Goal: Task Accomplishment & Management: Use online tool/utility

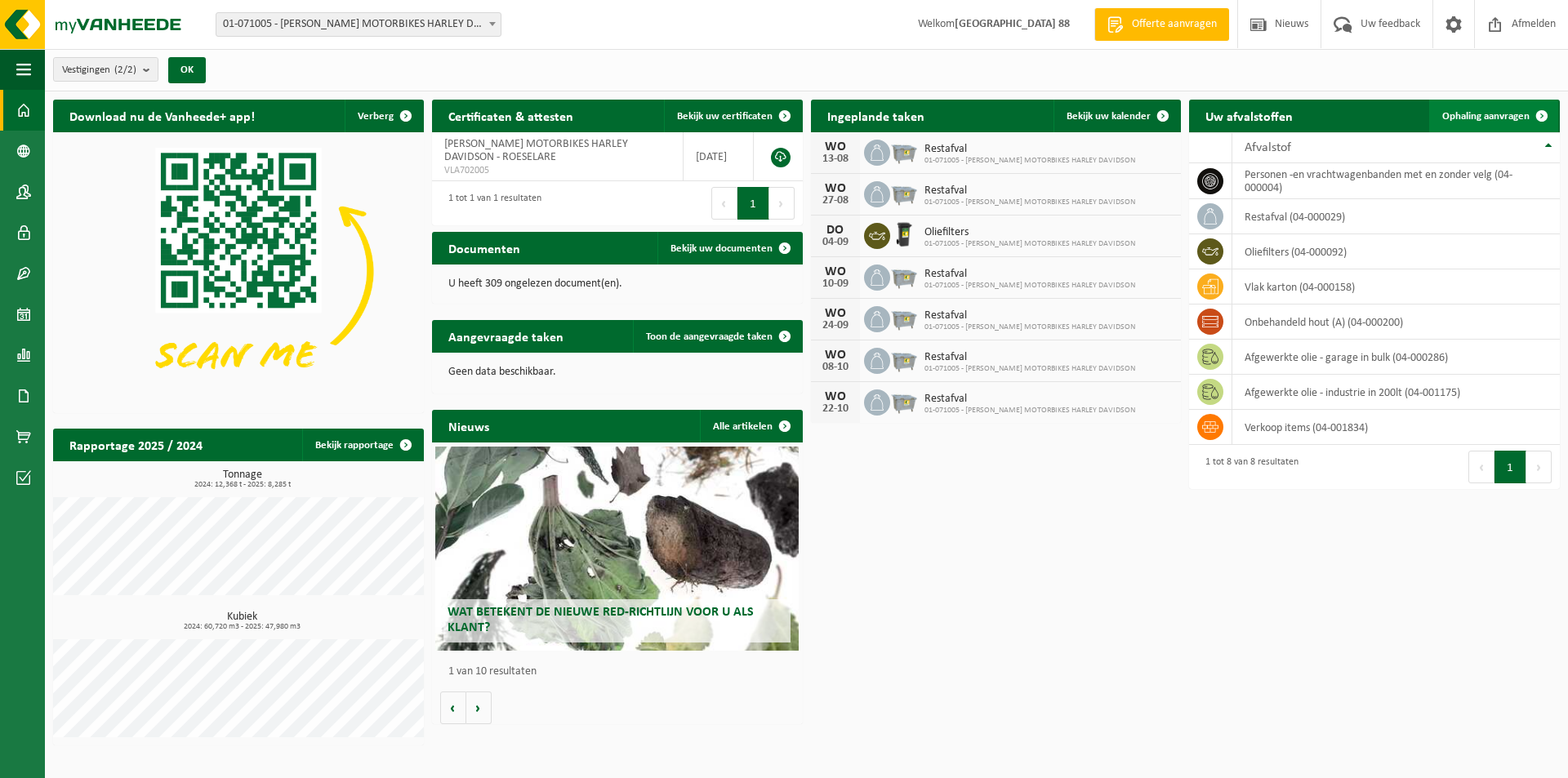
click at [1504, 111] on span "Ophaling aanvragen" at bounding box center [1486, 115] width 87 height 10
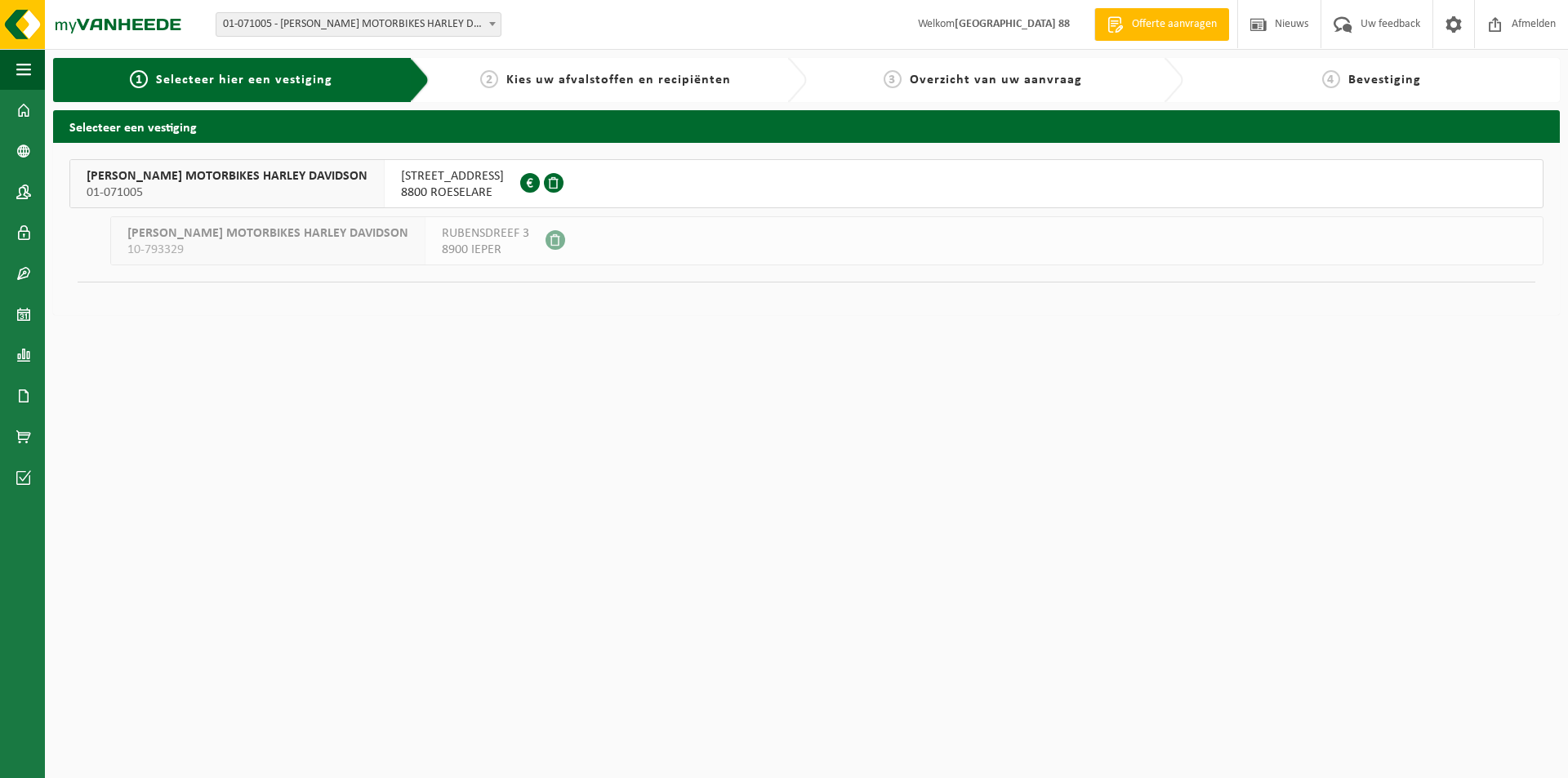
click at [205, 182] on span "WEST-FLANDERS MOTORBIKES HARLEY DAVIDSON" at bounding box center [227, 176] width 281 height 16
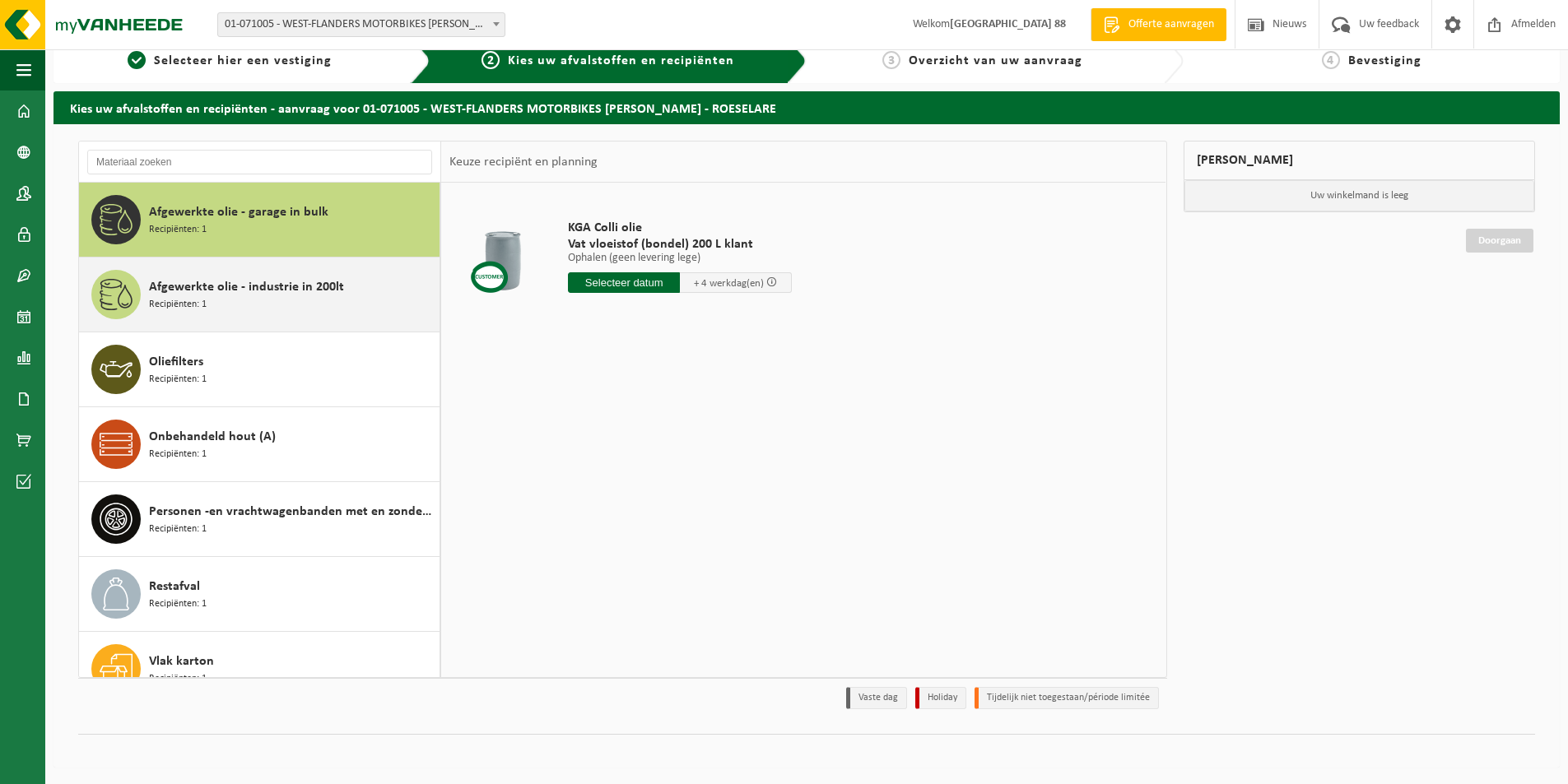
click at [353, 301] on div "Afgewerkte olie - industrie in 200lt Recipiënten: 1" at bounding box center [291, 294] width 287 height 50
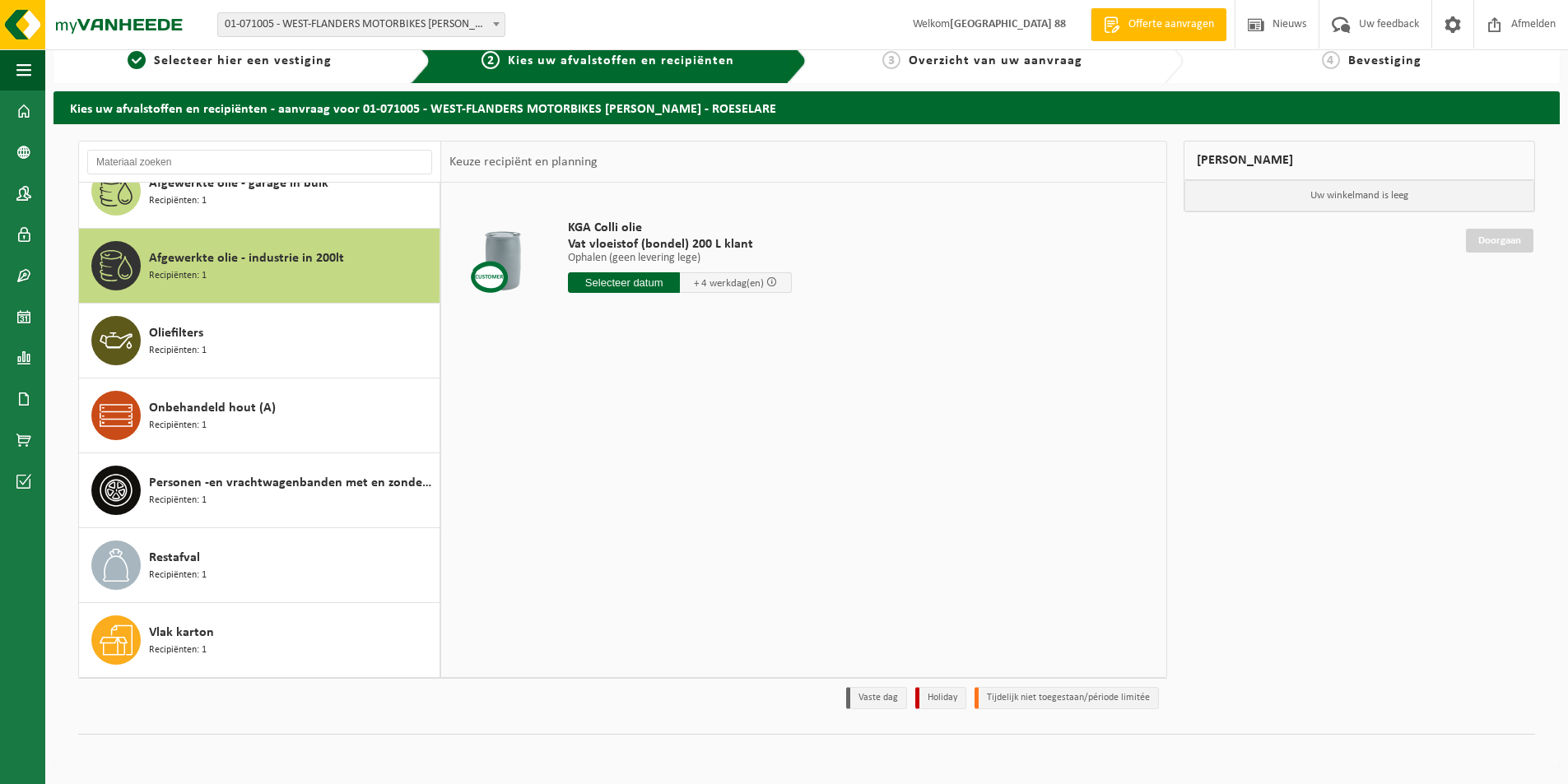
scroll to position [29, 0]
click at [628, 287] on input "text" at bounding box center [623, 283] width 111 height 21
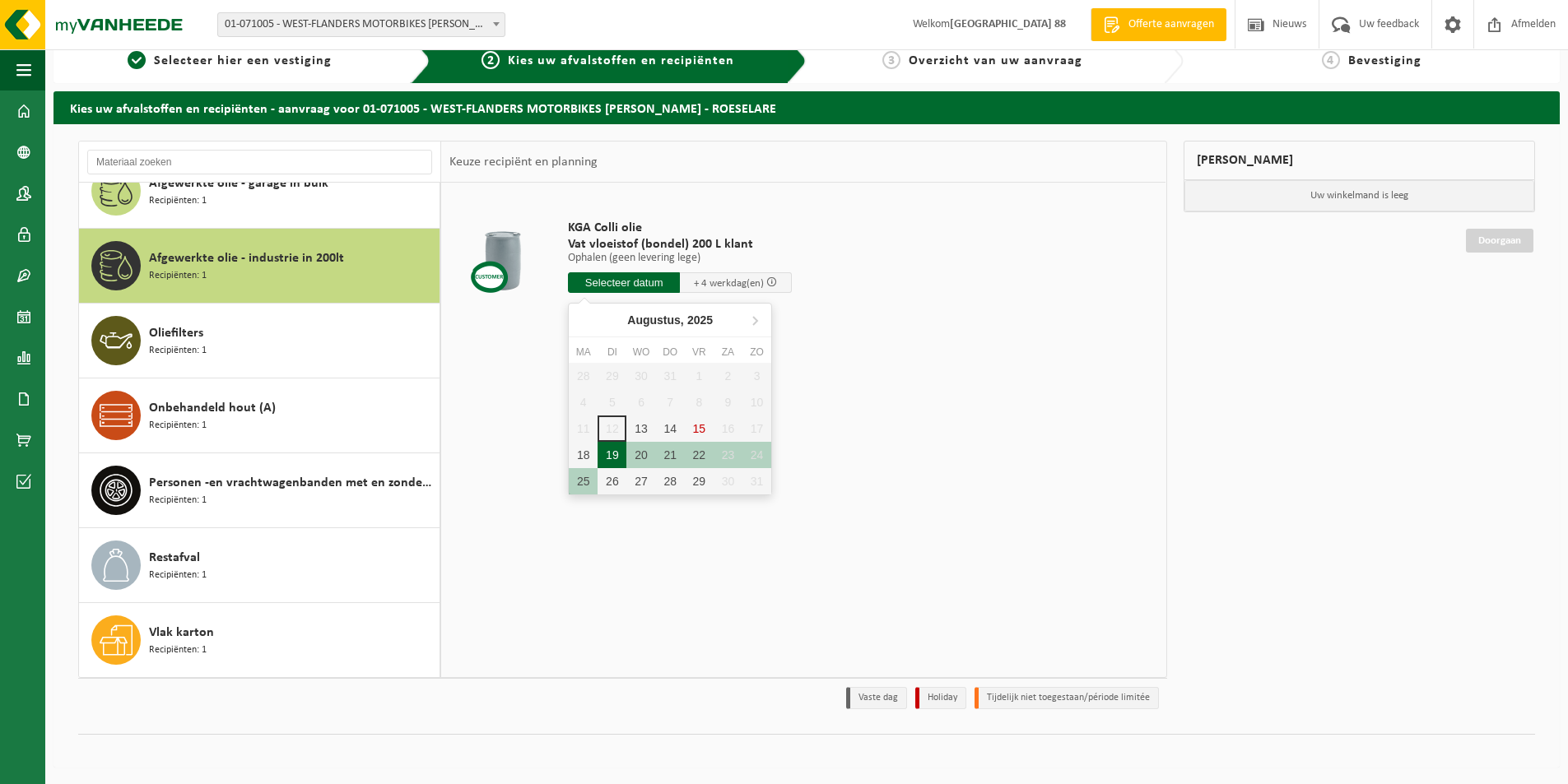
click at [615, 452] on div "19" at bounding box center [612, 455] width 29 height 27
type input "Van 2025-08-19"
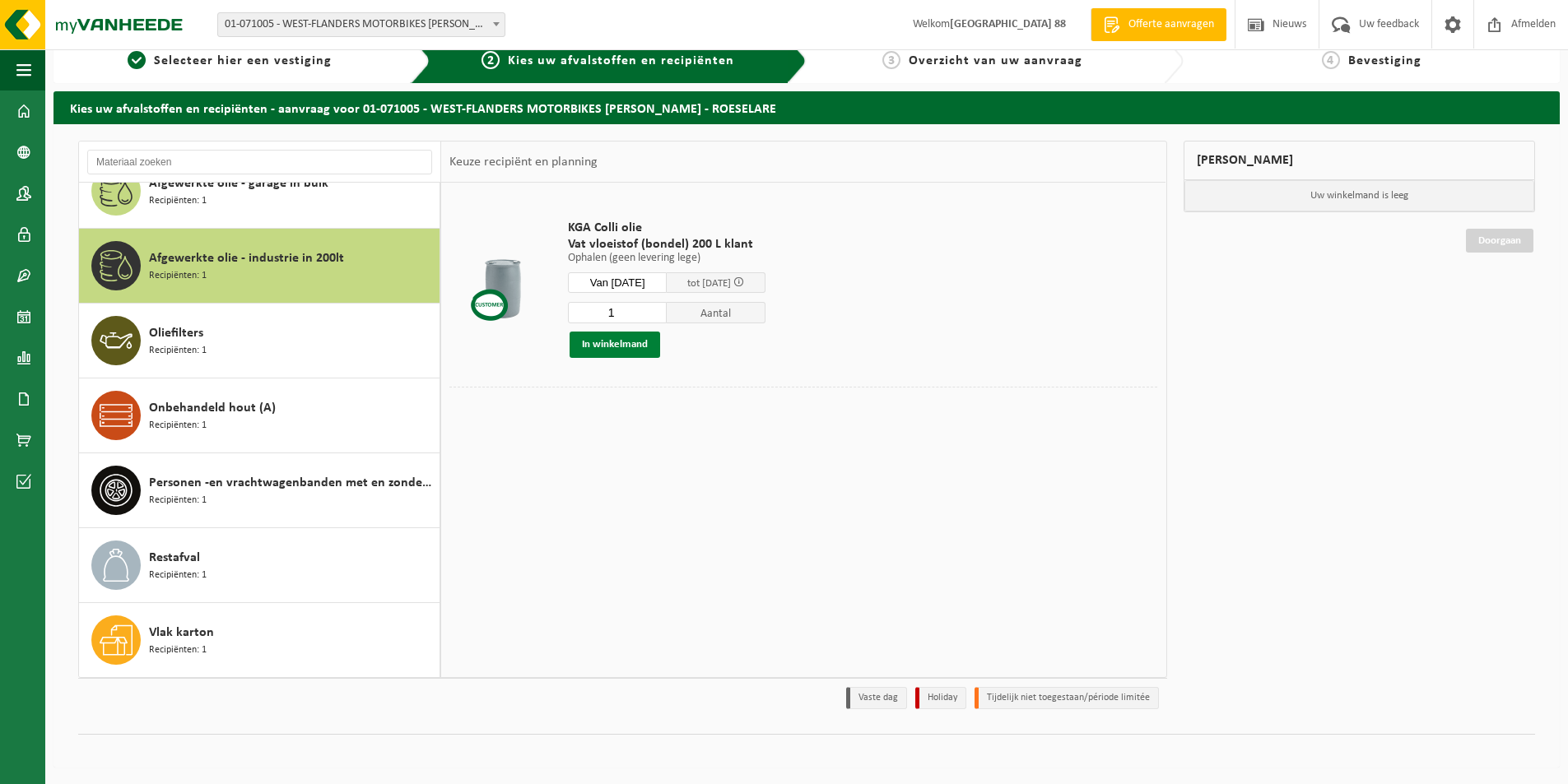
click at [649, 341] on button "In winkelmand" at bounding box center [614, 345] width 90 height 27
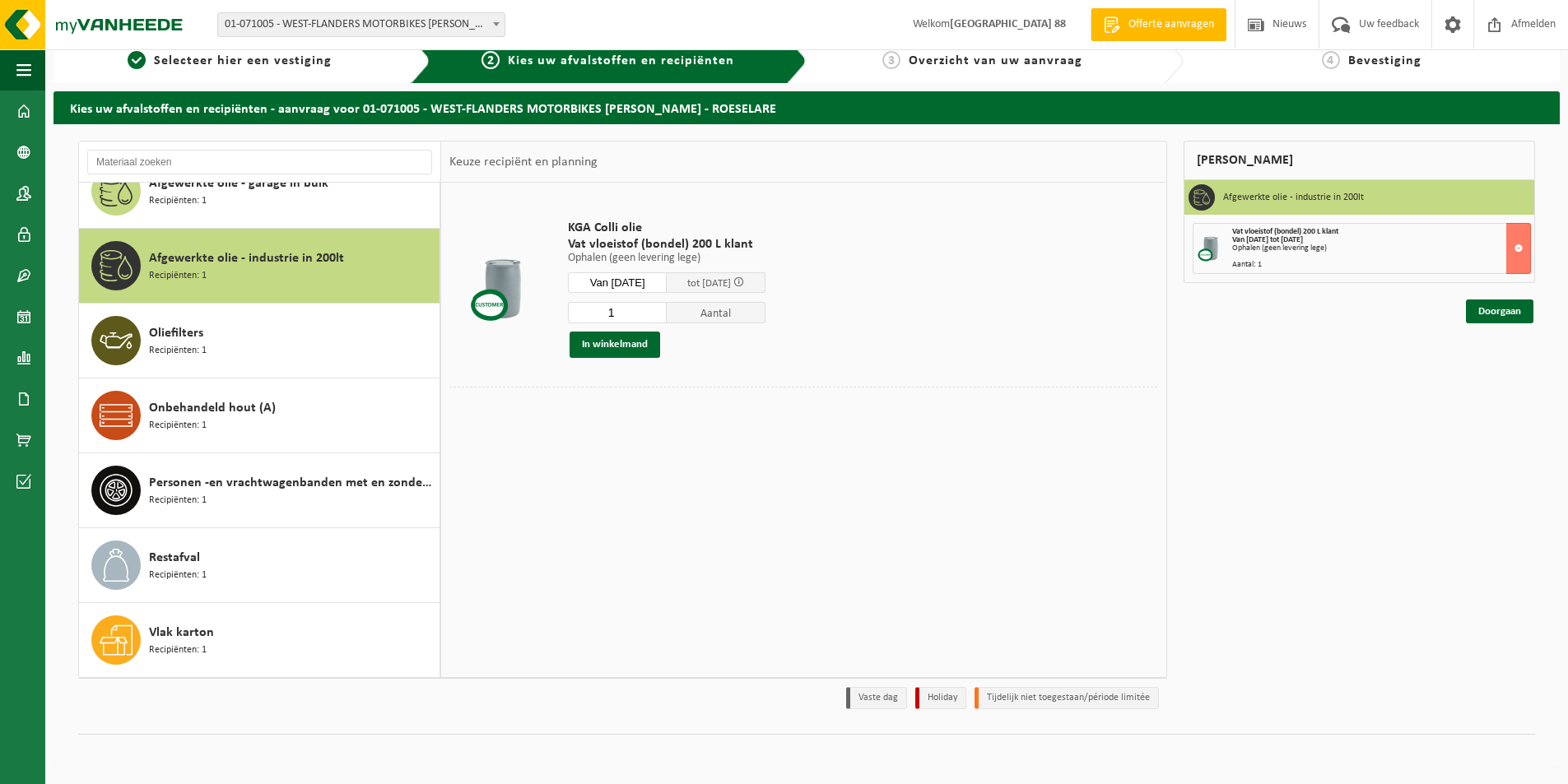
click at [653, 319] on input "1" at bounding box center [617, 312] width 99 height 21
click at [667, 311] on input "2" at bounding box center [617, 312] width 99 height 21
click at [667, 311] on input "3" at bounding box center [617, 312] width 99 height 21
click at [667, 311] on input "4" at bounding box center [617, 312] width 99 height 21
click at [667, 311] on input "5" at bounding box center [617, 312] width 99 height 21
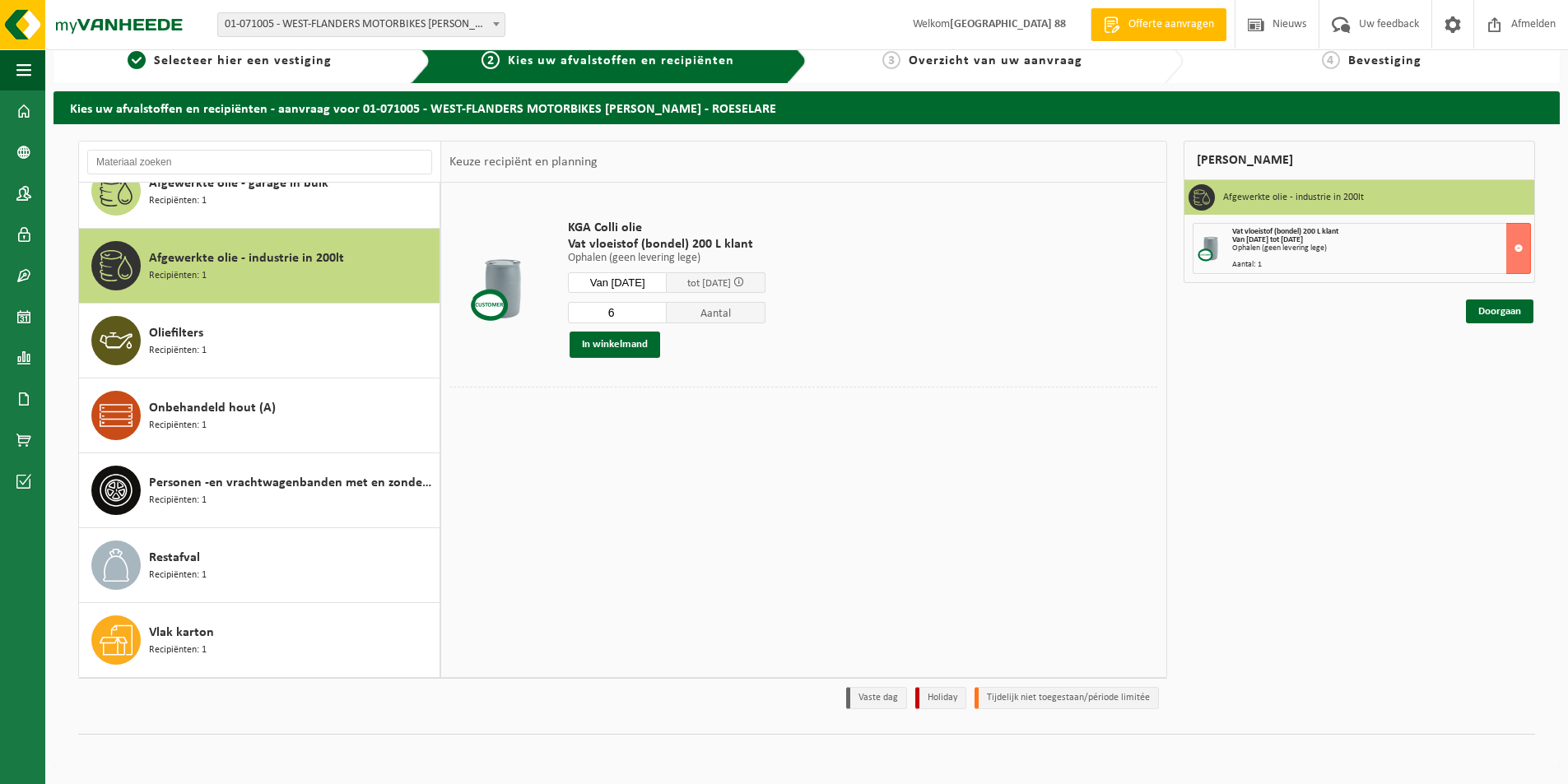
click at [667, 311] on input "6" at bounding box center [617, 312] width 99 height 21
click at [667, 311] on input "7" at bounding box center [617, 312] width 99 height 21
click at [667, 311] on input "8" at bounding box center [617, 312] width 99 height 21
click at [667, 311] on input "9" at bounding box center [617, 312] width 99 height 21
click at [667, 311] on input "10" at bounding box center [617, 312] width 99 height 21
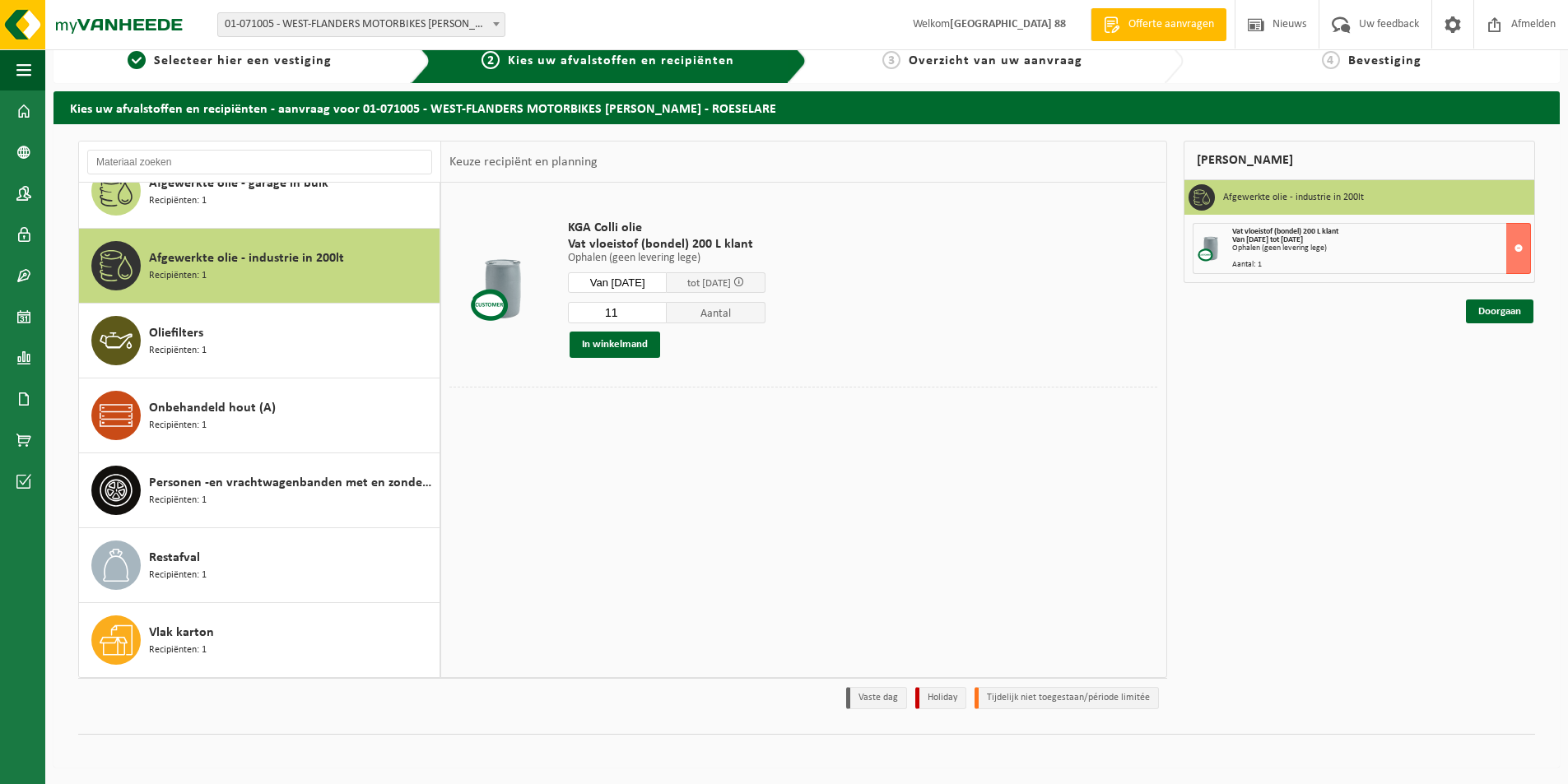
click at [667, 311] on input "11" at bounding box center [617, 312] width 99 height 21
click at [667, 318] on input "10" at bounding box center [617, 312] width 99 height 21
click at [667, 312] on input "11" at bounding box center [617, 312] width 99 height 21
type input "12"
click at [667, 312] on input "12" at bounding box center [617, 312] width 99 height 21
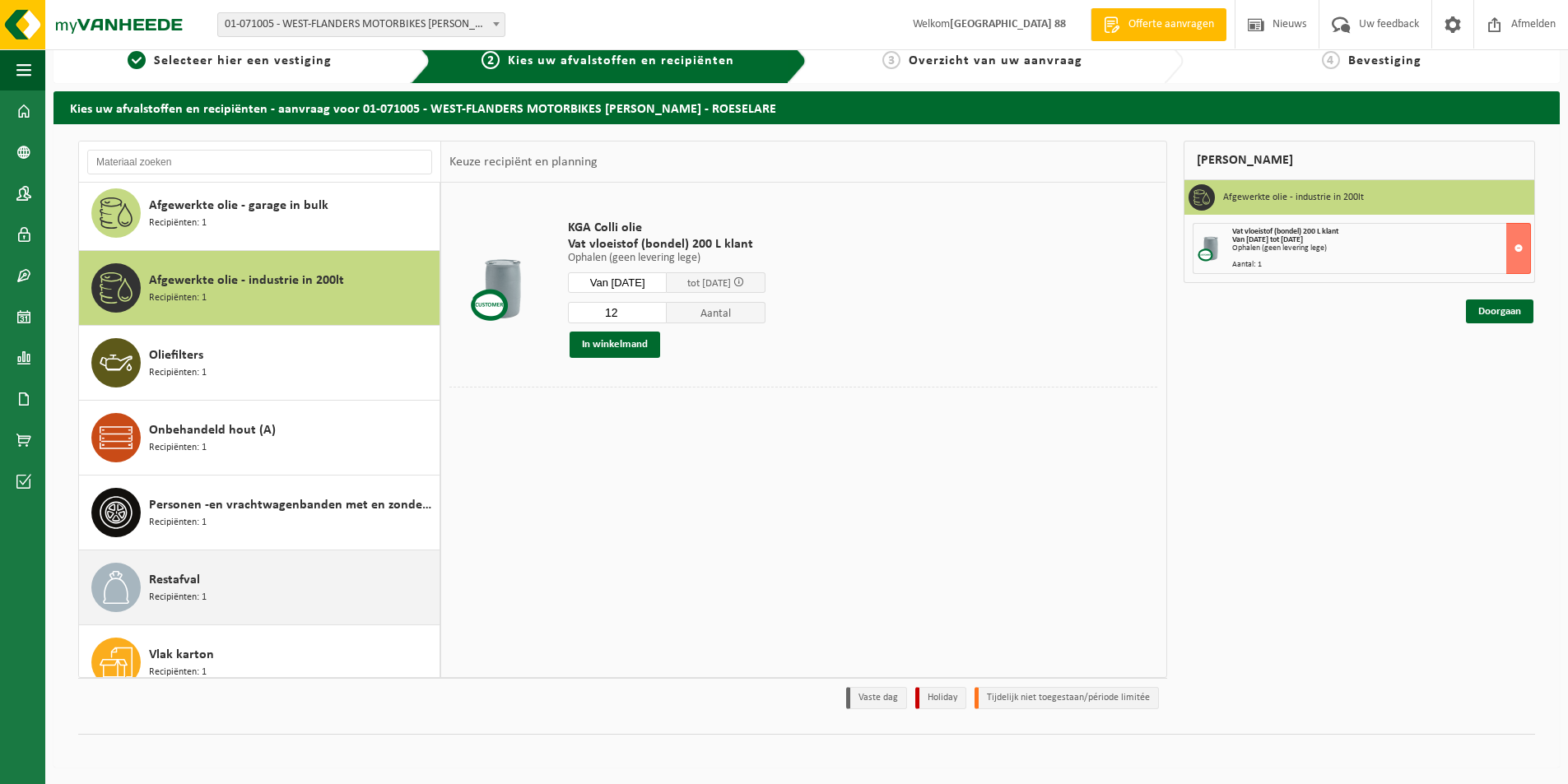
scroll to position [0, 0]
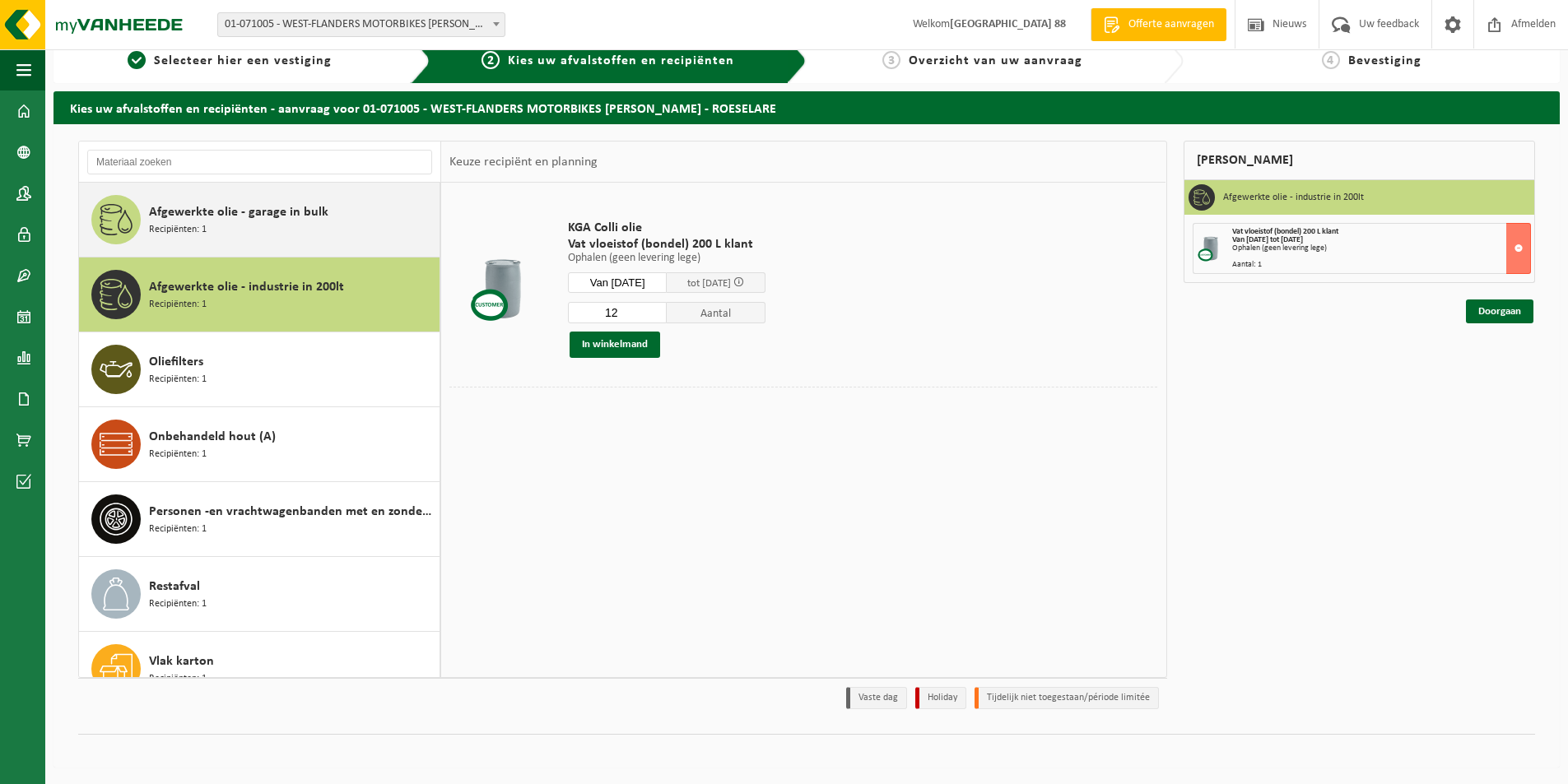
click at [211, 225] on div "Afgewerkte olie - garage in bulk Recipiënten: 1" at bounding box center [291, 220] width 287 height 50
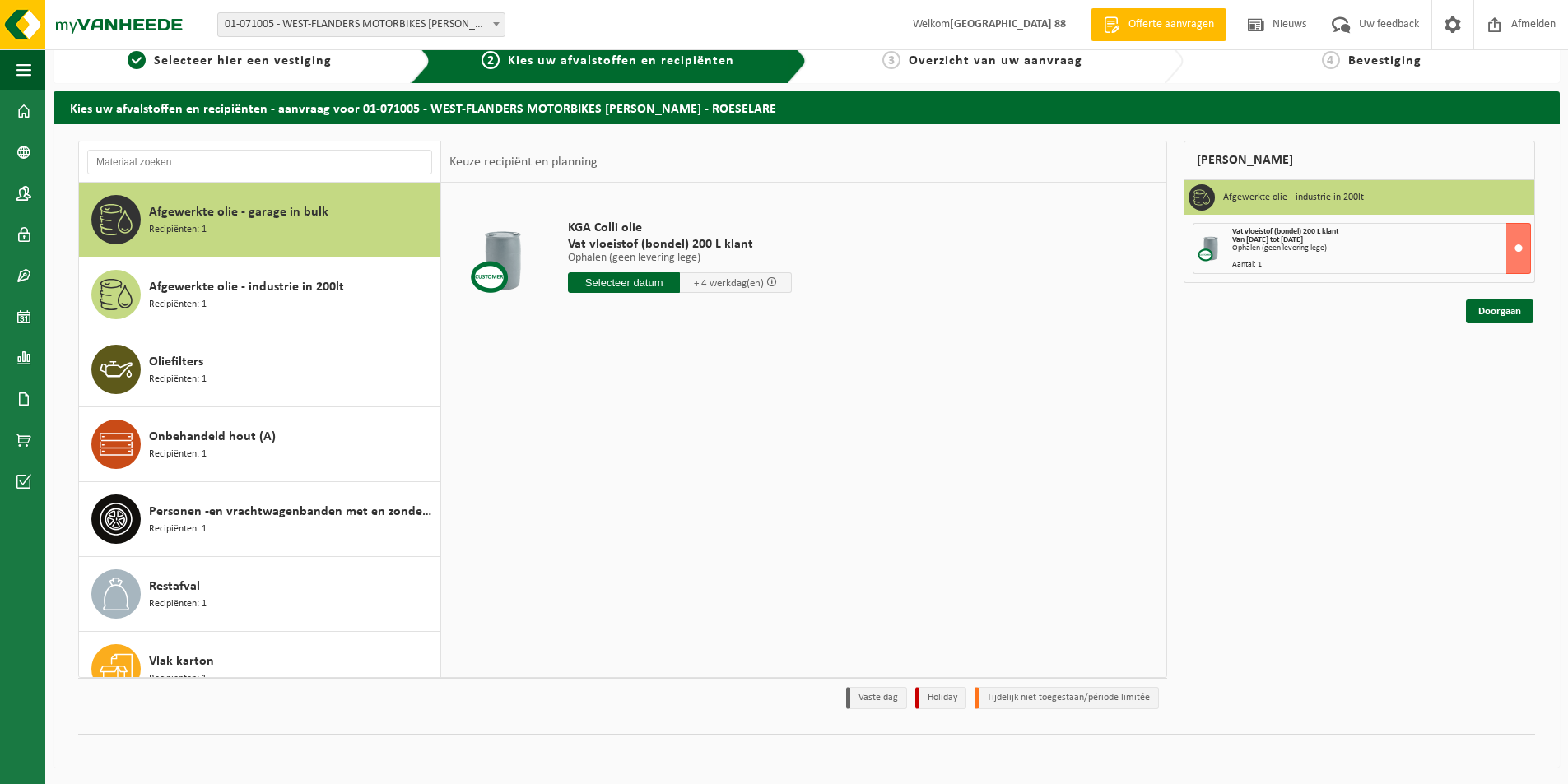
click at [655, 285] on input "text" at bounding box center [623, 283] width 111 height 21
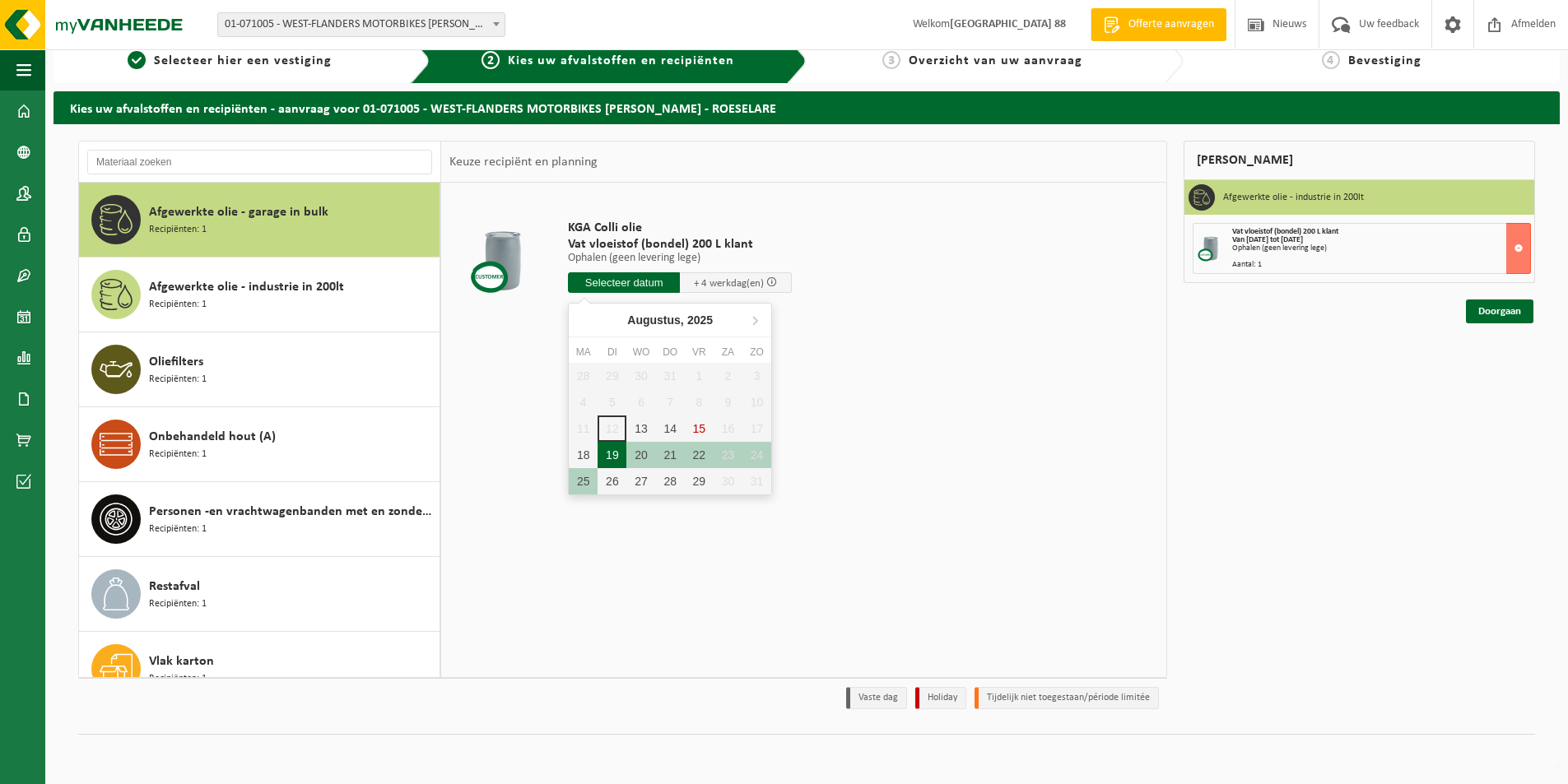
click at [612, 458] on div "19" at bounding box center [612, 455] width 29 height 27
type input "Van 2025-08-19"
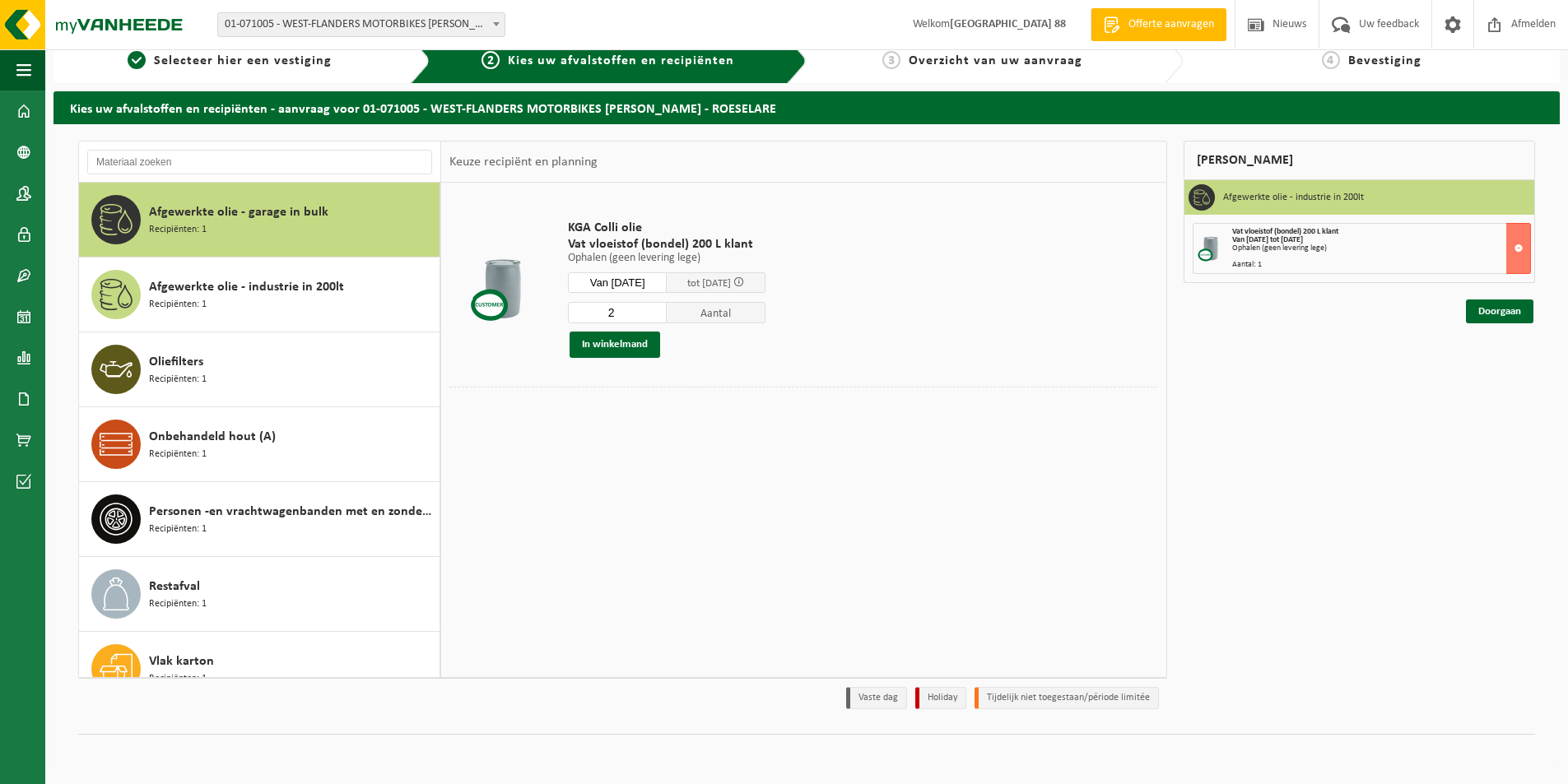
click at [667, 310] on input "2" at bounding box center [617, 312] width 99 height 21
click at [667, 310] on input "3" at bounding box center [617, 312] width 99 height 21
click at [667, 310] on input "4" at bounding box center [617, 312] width 99 height 21
click at [667, 310] on input "5" at bounding box center [617, 312] width 99 height 21
click at [667, 310] on input "6" at bounding box center [617, 312] width 99 height 21
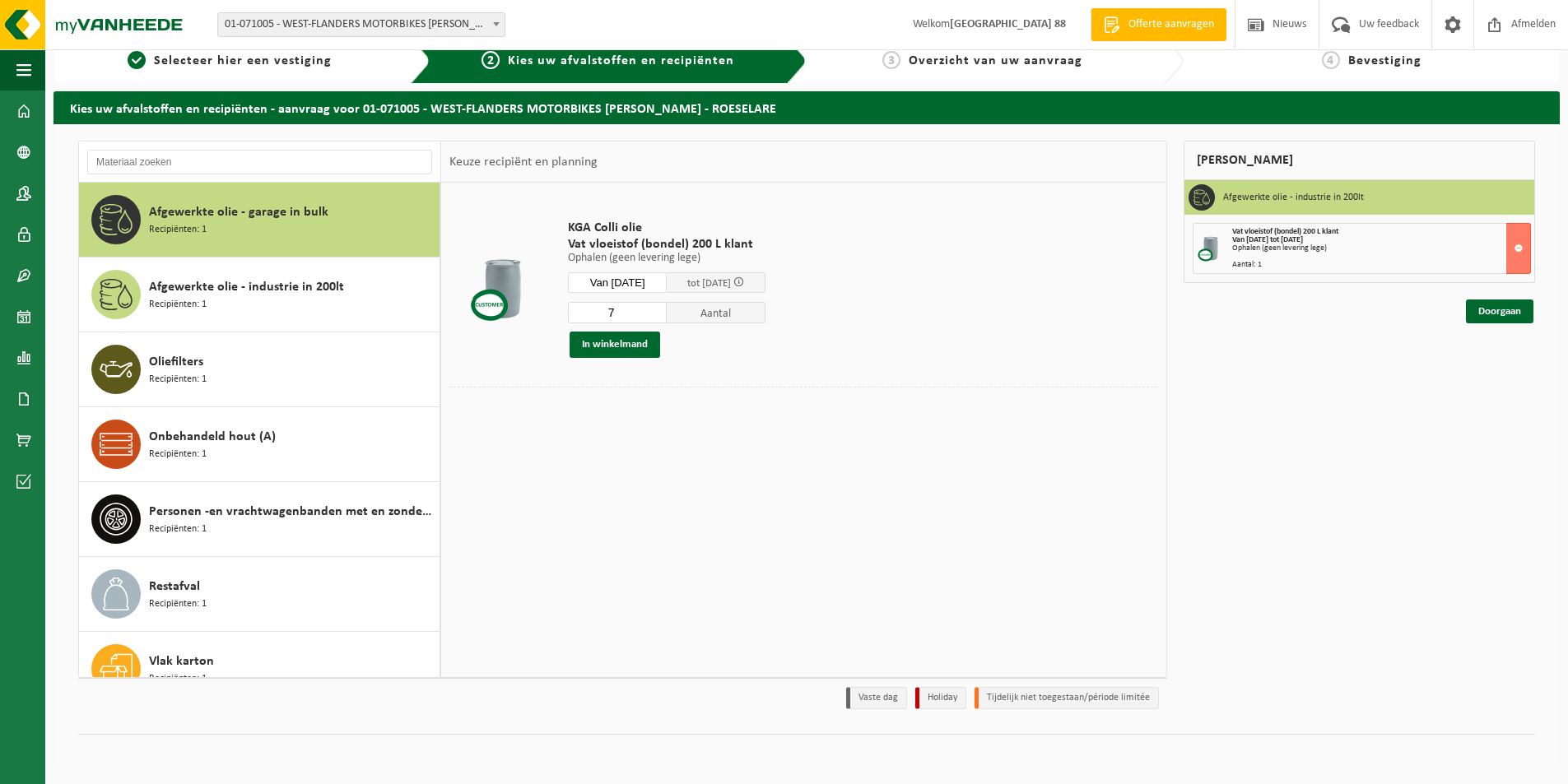
click at [667, 310] on input "7" at bounding box center [617, 312] width 99 height 21
click at [667, 310] on input "8" at bounding box center [617, 312] width 99 height 21
click at [667, 310] on input "9" at bounding box center [617, 312] width 99 height 21
click at [667, 310] on input "10" at bounding box center [617, 312] width 99 height 21
click at [667, 310] on input "11" at bounding box center [617, 312] width 99 height 21
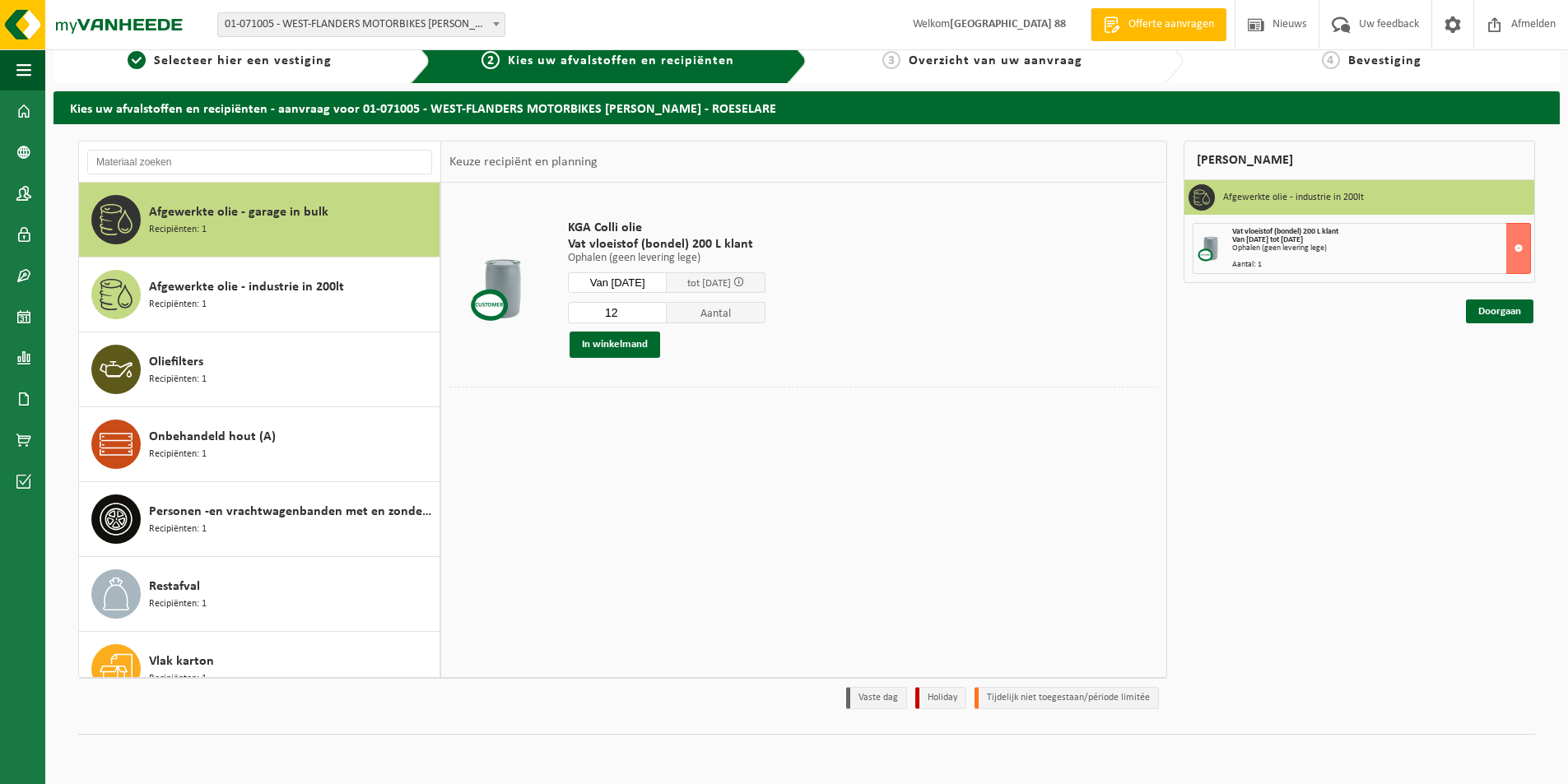
type input "12"
click at [667, 310] on input "12" at bounding box center [617, 312] width 99 height 21
click at [618, 348] on button "In winkelmand" at bounding box center [614, 345] width 90 height 27
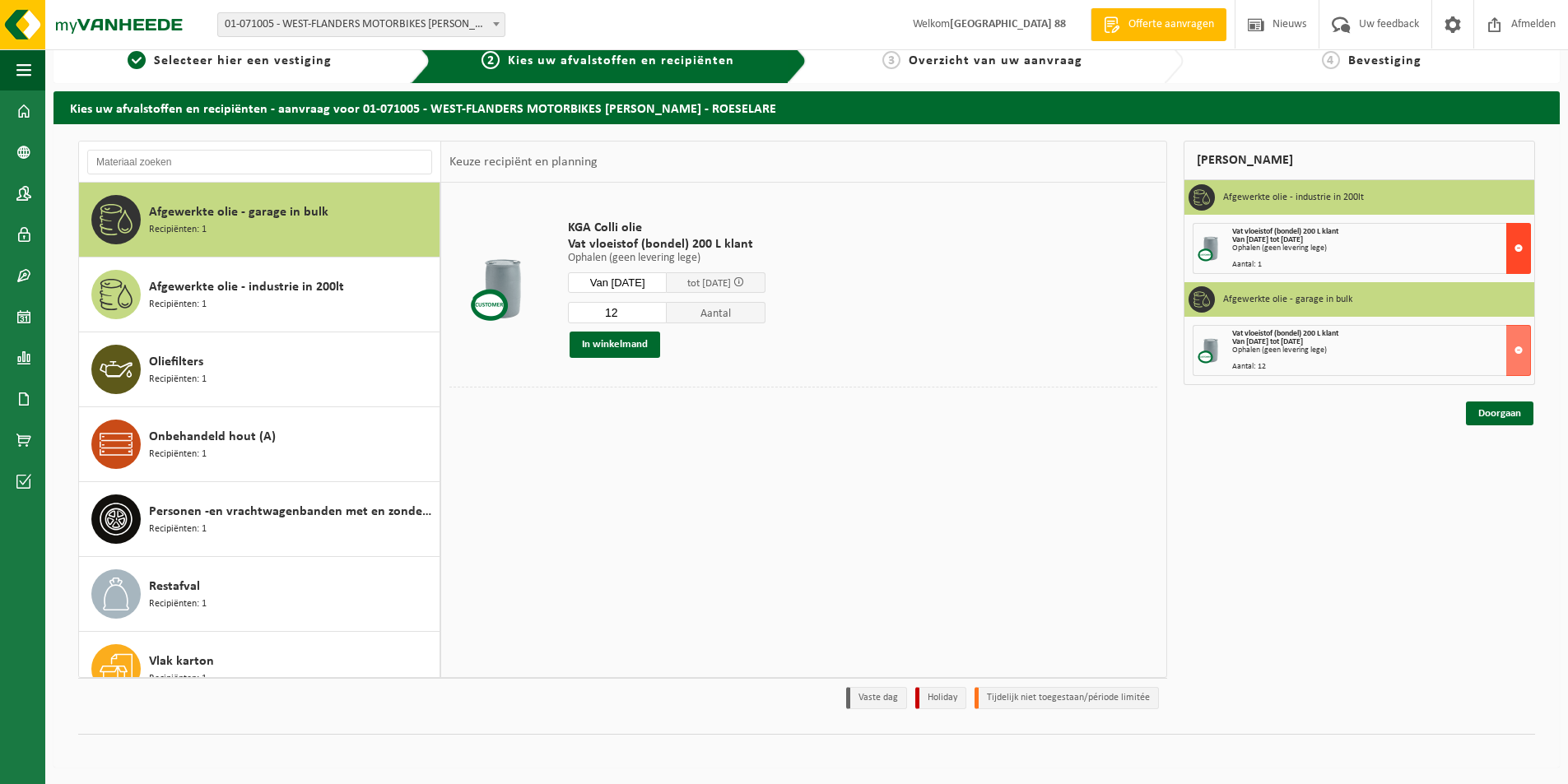
click at [1516, 251] on button at bounding box center [1518, 249] width 25 height 51
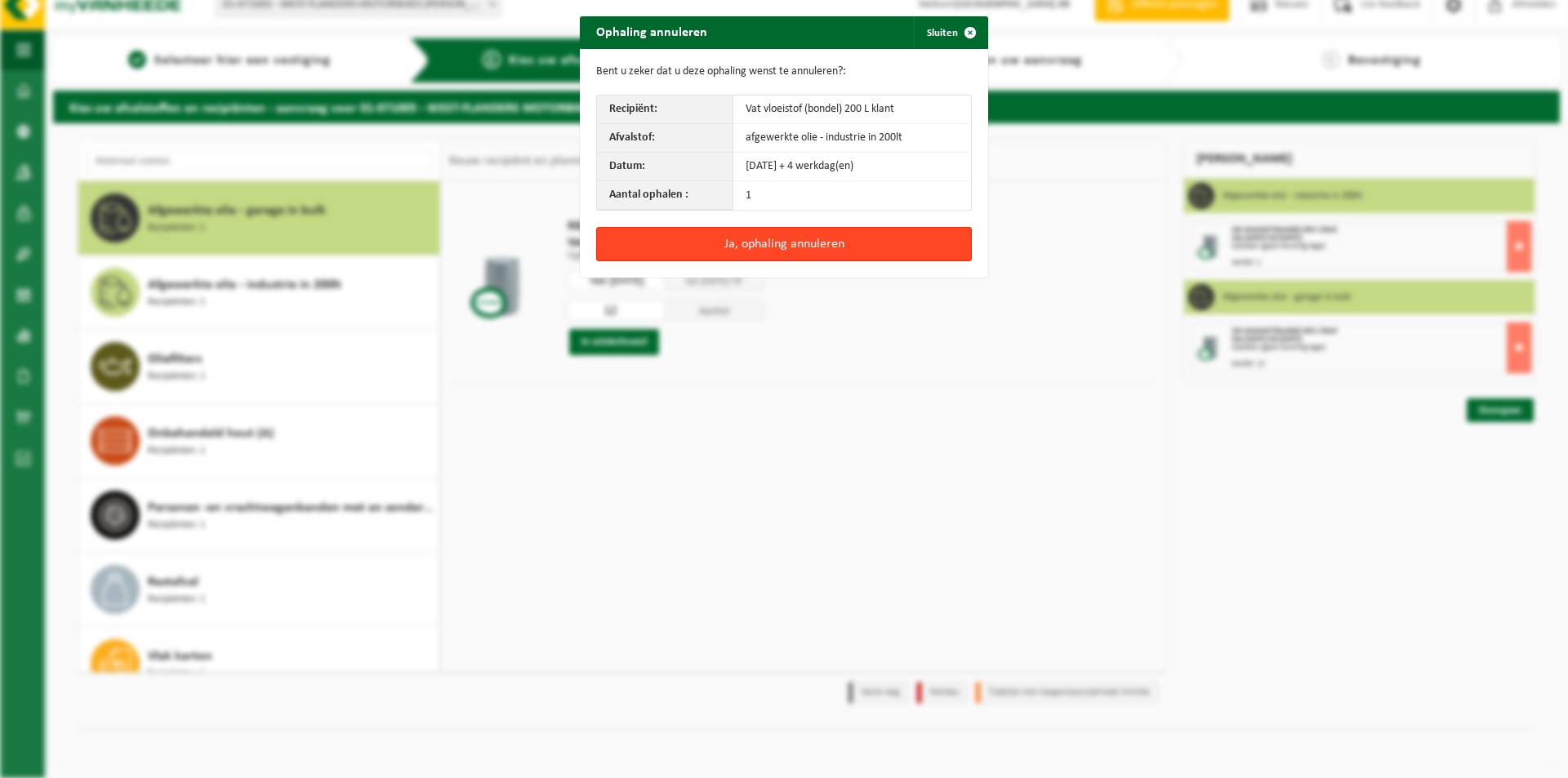
click at [744, 243] on button "Ja, ophaling annuleren" at bounding box center [784, 244] width 375 height 34
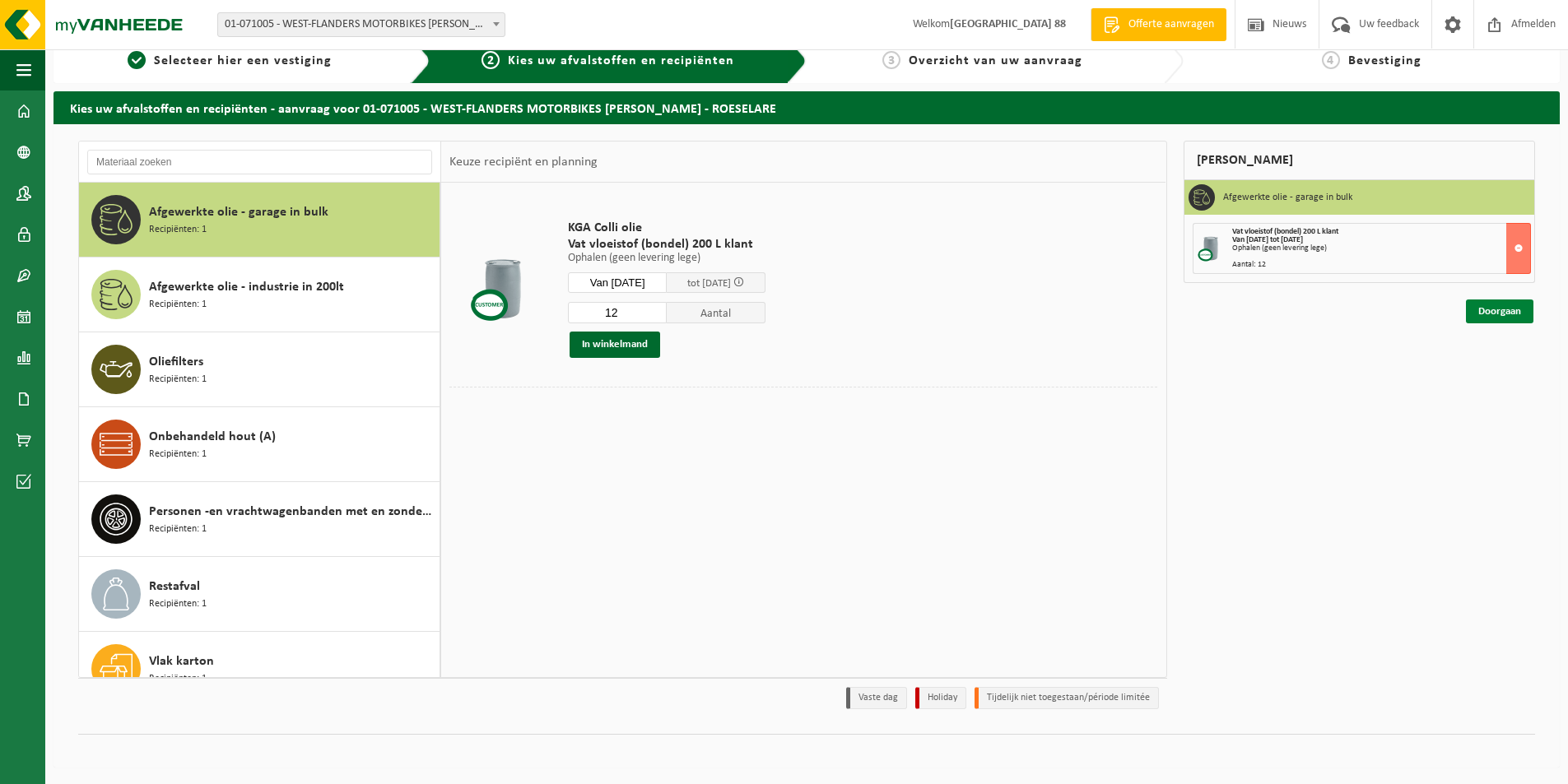
click at [1494, 311] on link "Doorgaan" at bounding box center [1499, 311] width 68 height 24
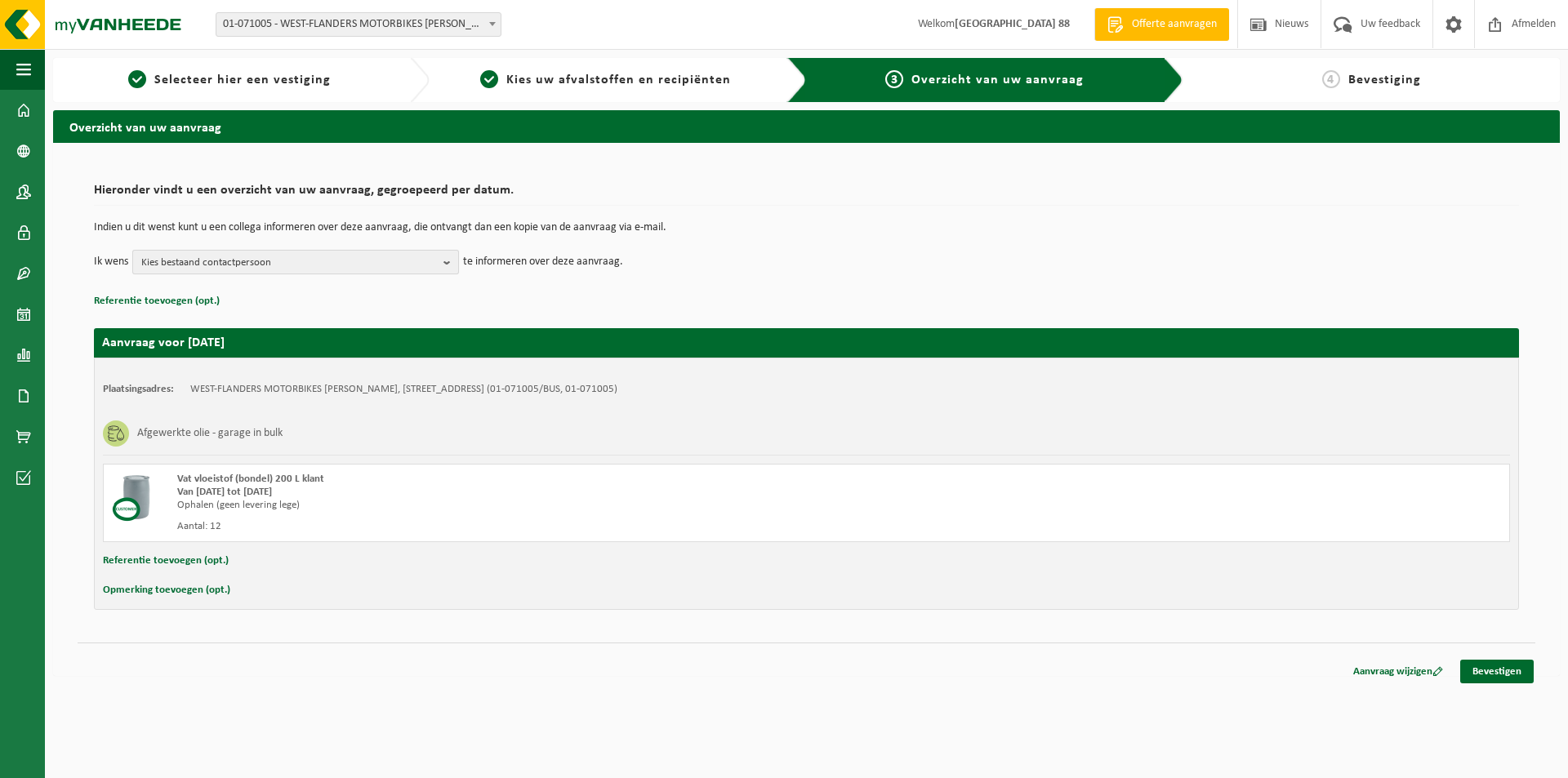
click at [182, 255] on span "Kies bestaand contactpersoon" at bounding box center [288, 263] width 296 height 25
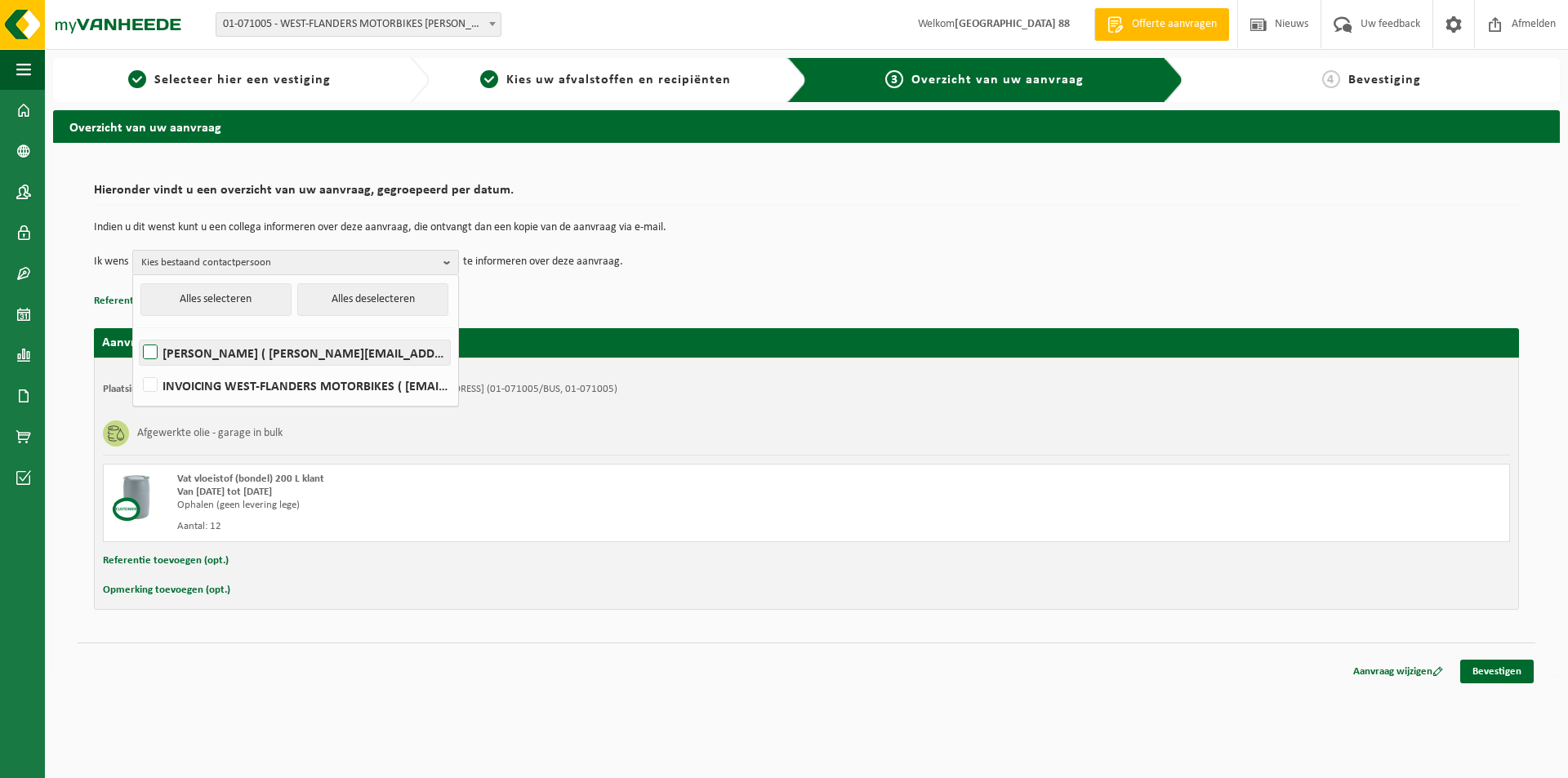
click at [226, 352] on label "Rebecca Houwen ( rebecca@west-flandersmotorbikes.be )" at bounding box center [295, 353] width 310 height 25
click at [137, 333] on input "Rebecca Houwen ( rebecca@west-flandersmotorbikes.be )" at bounding box center [136, 332] width 1 height 1
checkbox input "true"
click at [1485, 675] on link "Bevestigen" at bounding box center [1497, 671] width 74 height 24
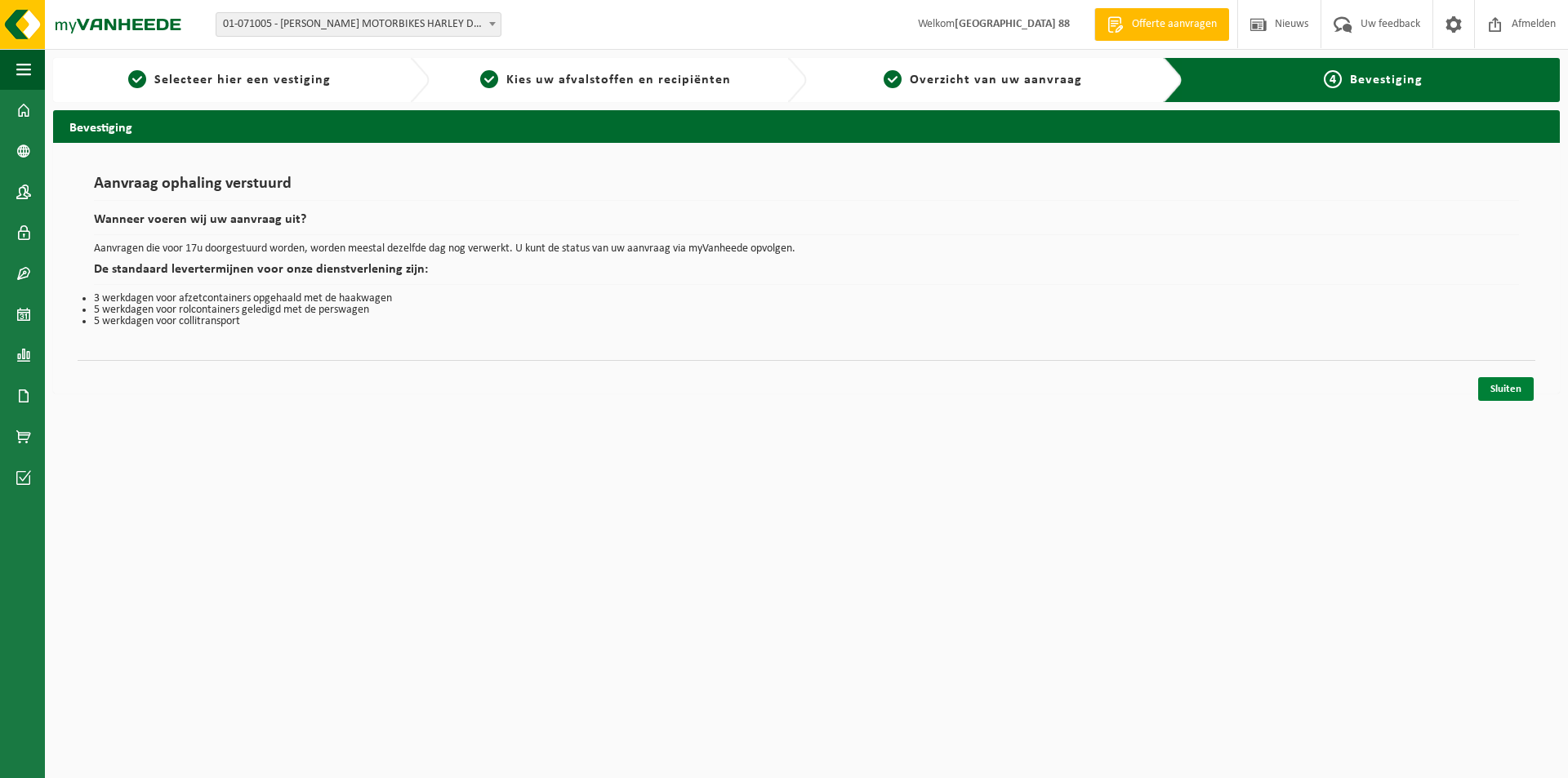
click at [1508, 393] on link "Sluiten" at bounding box center [1506, 389] width 56 height 24
